Goal: Transaction & Acquisition: Purchase product/service

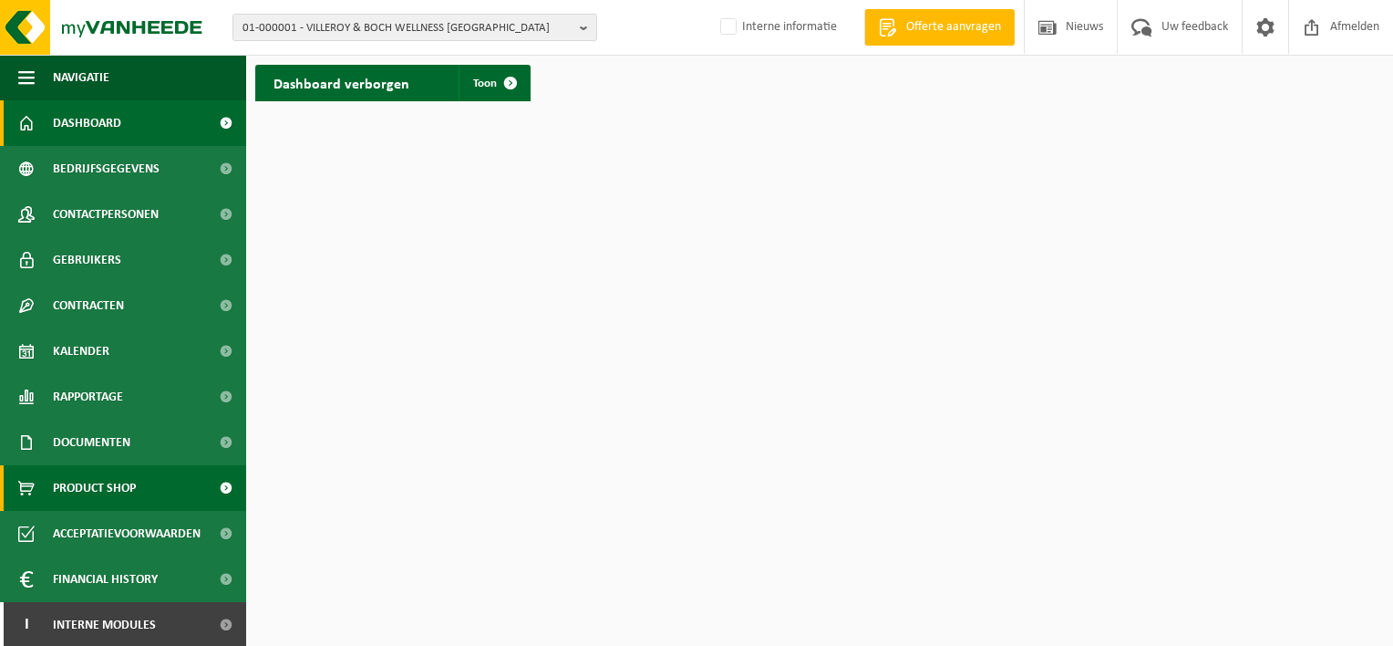
click at [124, 481] on span "Product Shop" at bounding box center [94, 488] width 83 height 46
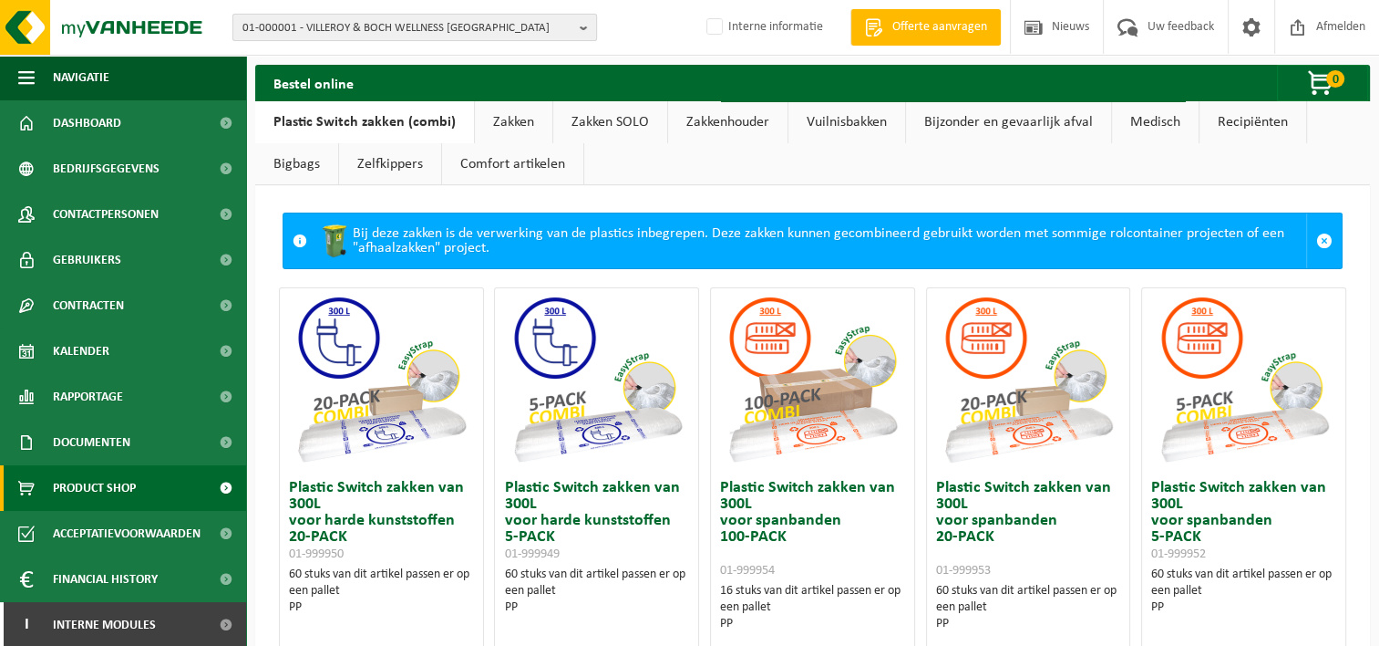
click at [469, 22] on span "01-000001 - VILLEROY & BOCH WELLNESS [GEOGRAPHIC_DATA]" at bounding box center [408, 28] width 330 height 27
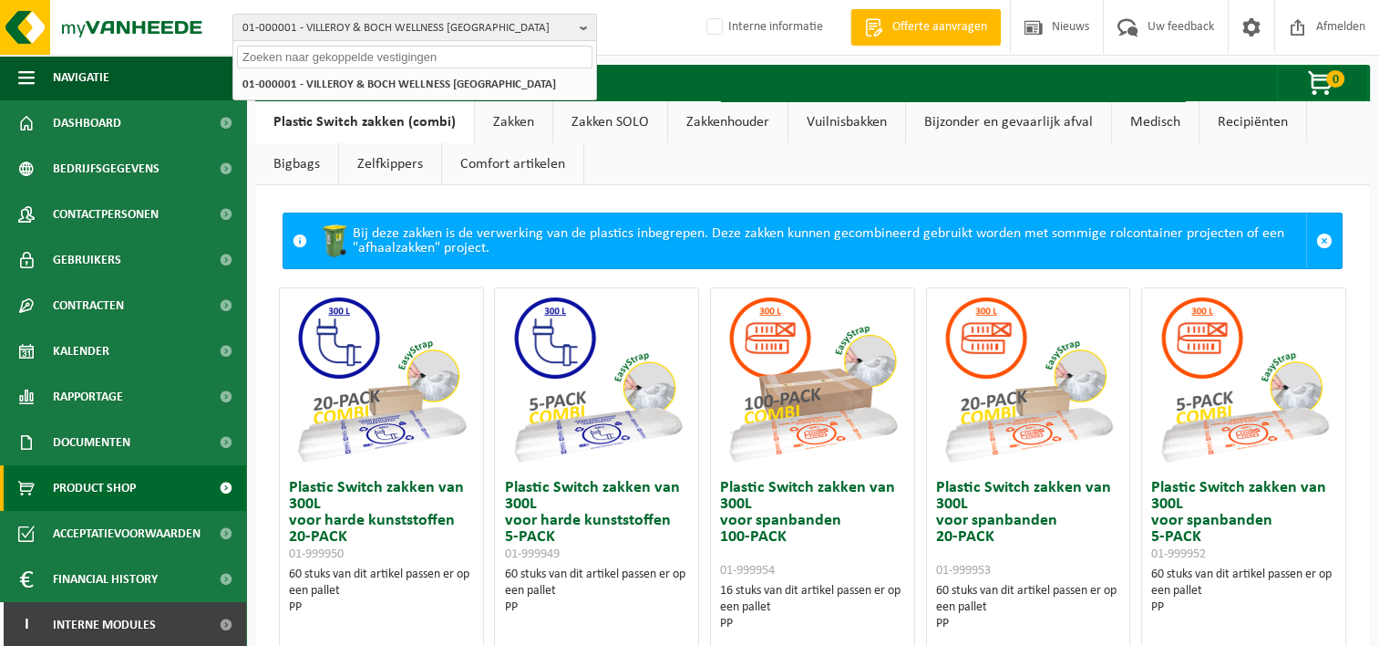
click at [719, 170] on ul "Plastic Switch zakken (combi) Zakken Zakken SOLO Zakkenhouder Vuilnisbakken Bij…" at bounding box center [812, 143] width 1115 height 84
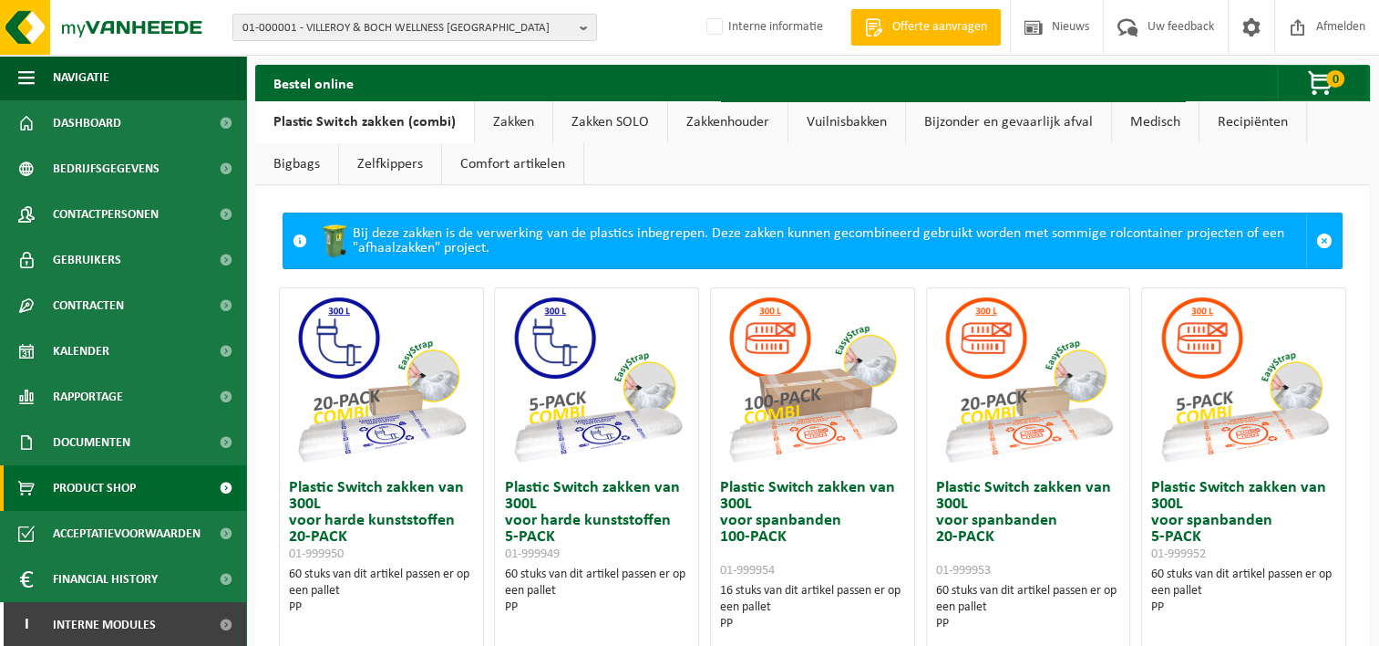
click at [740, 123] on link "Zakkenhouder" at bounding box center [727, 122] width 119 height 42
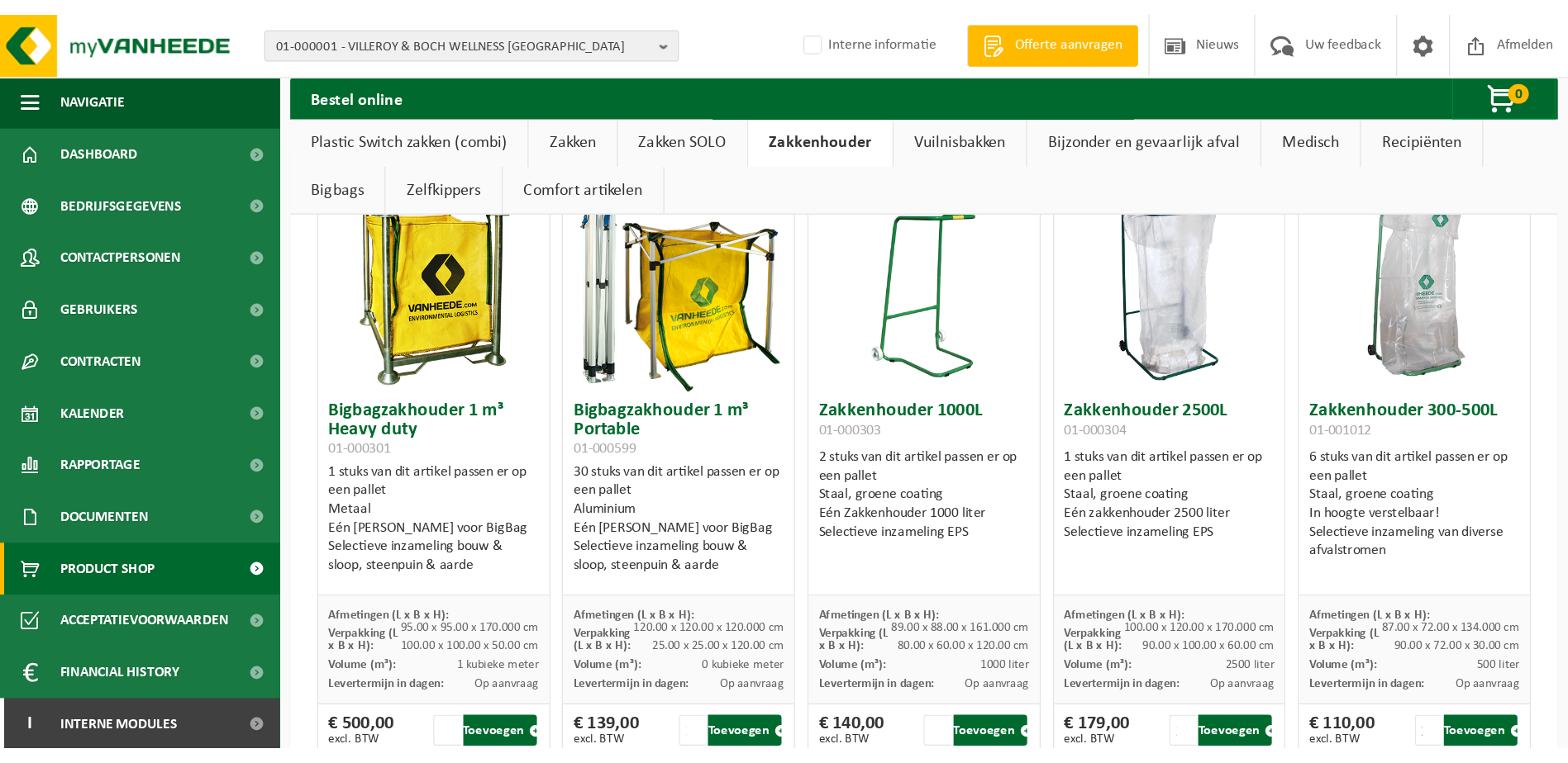
scroll to position [82, 0]
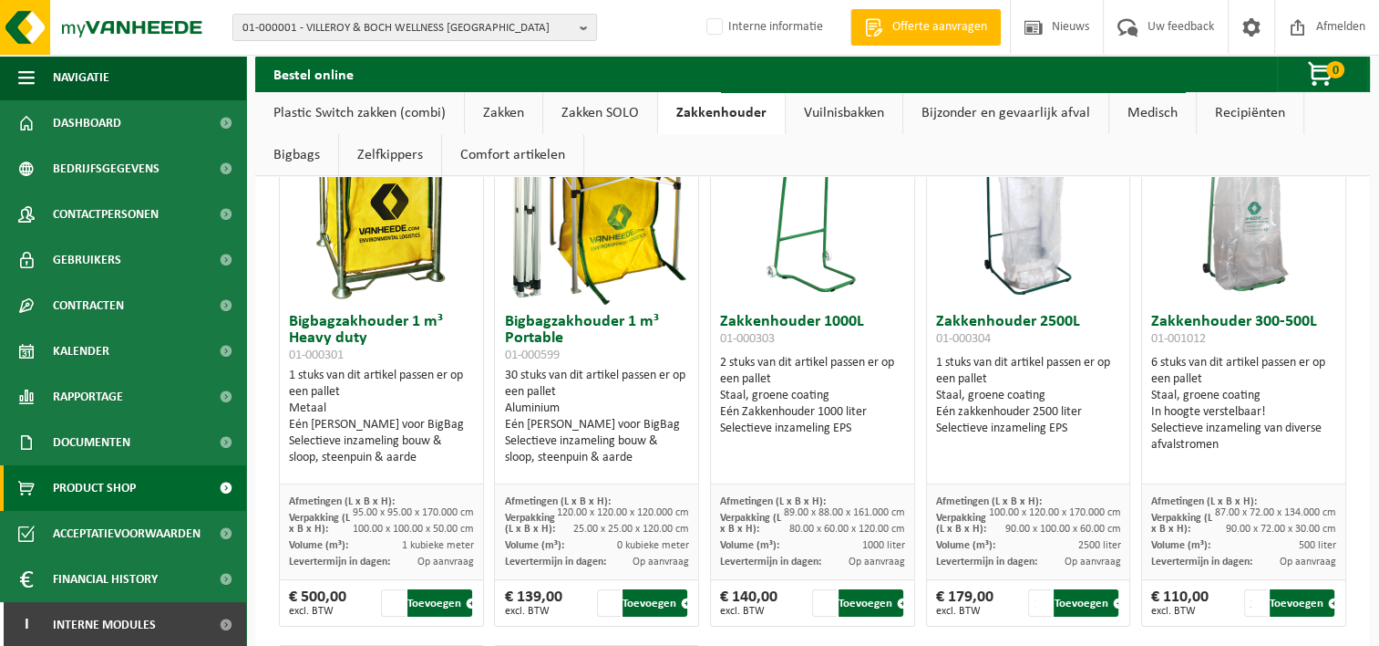
click at [1248, 260] on img at bounding box center [1244, 213] width 182 height 182
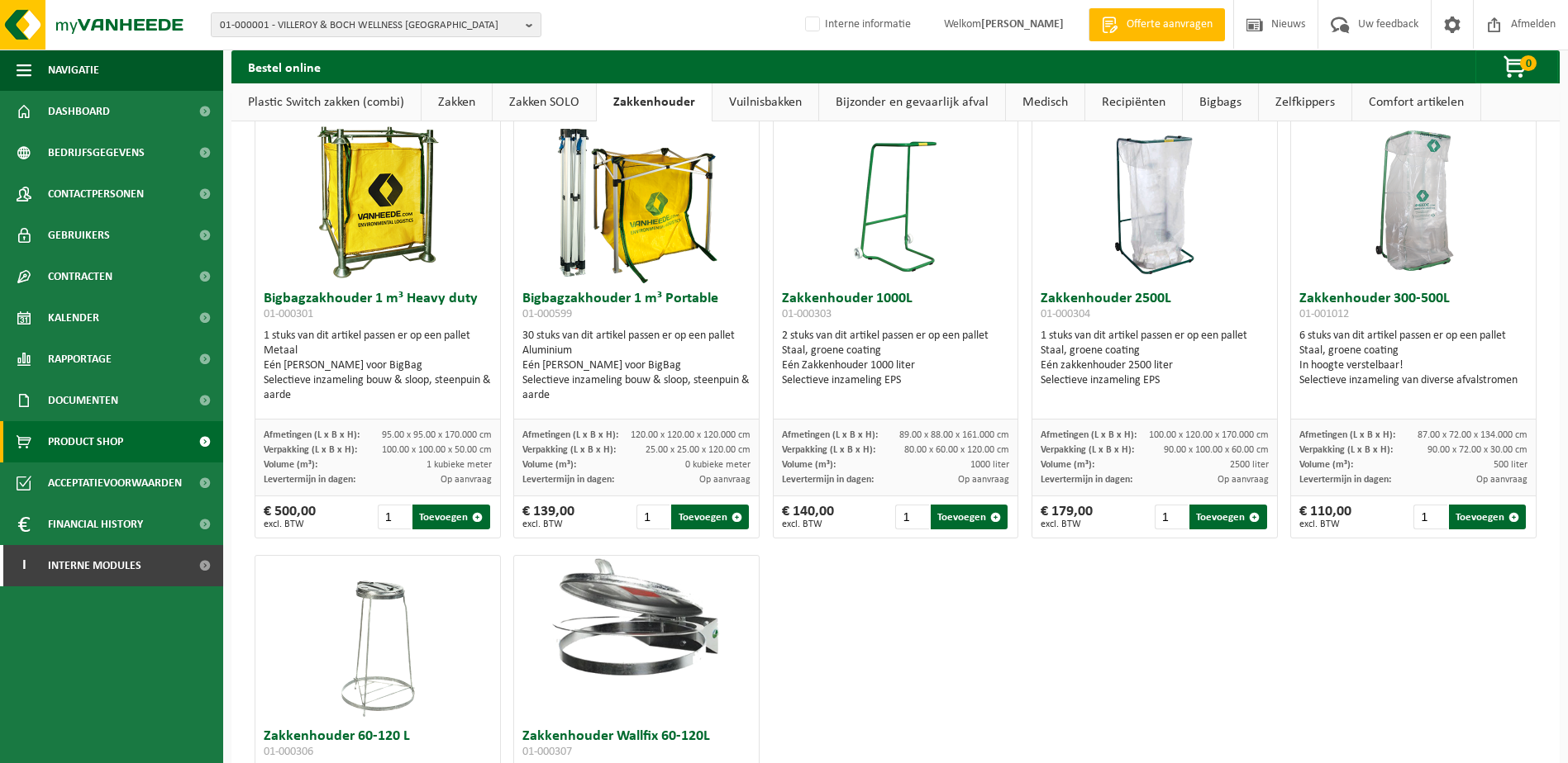
scroll to position [0, 0]
